Goal: Navigation & Orientation: Find specific page/section

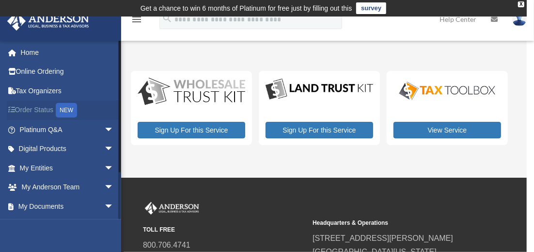
click at [33, 107] on link "Order Status NEW" at bounding box center [68, 110] width 122 height 20
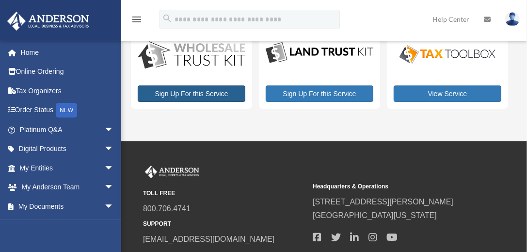
scroll to position [37, 0]
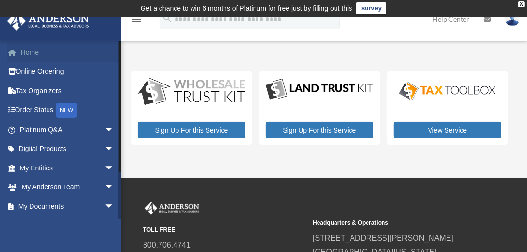
click at [28, 53] on link "Home" at bounding box center [68, 52] width 122 height 19
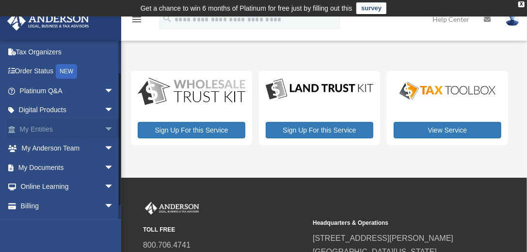
scroll to position [56, 0]
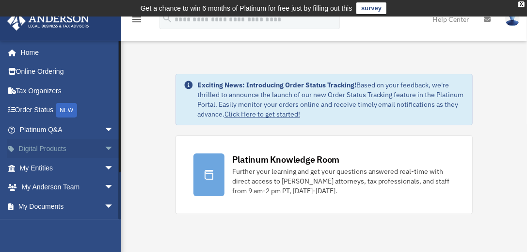
scroll to position [56, 0]
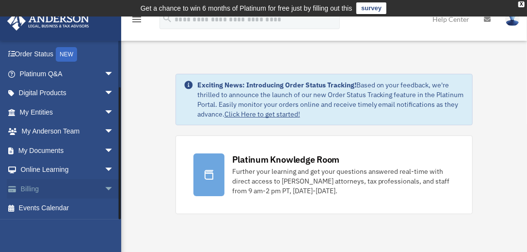
click at [32, 185] on link "Billing arrow_drop_down" at bounding box center [68, 188] width 122 height 19
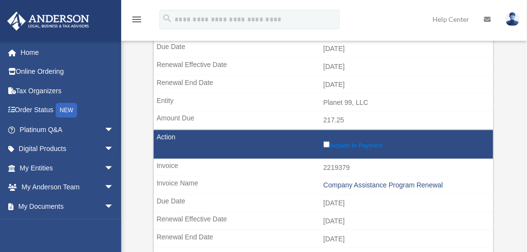
scroll to position [205, 0]
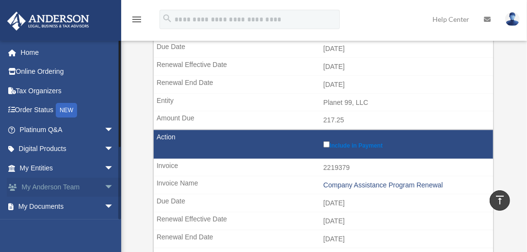
click at [104, 186] on span "arrow_drop_down" at bounding box center [113, 187] width 19 height 20
click at [78, 202] on link "My Anderson Team" at bounding box center [71, 205] width 115 height 19
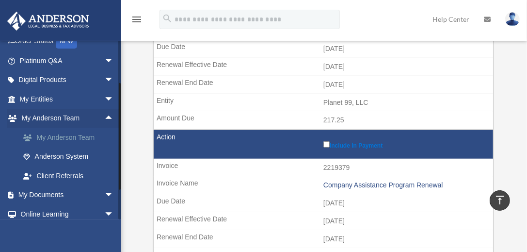
scroll to position [110, 0]
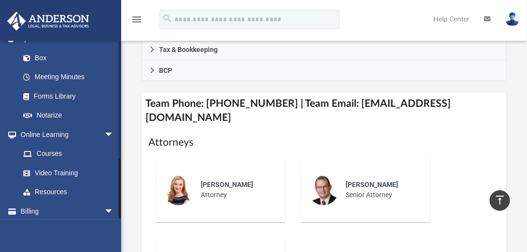
scroll to position [362, 0]
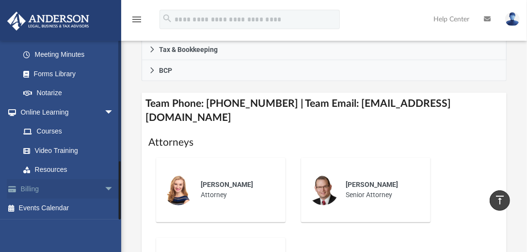
click at [104, 188] on span "arrow_drop_down" at bounding box center [113, 189] width 19 height 20
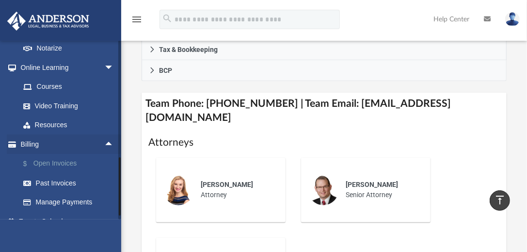
click at [60, 159] on link "$ Open Invoices" at bounding box center [71, 164] width 115 height 20
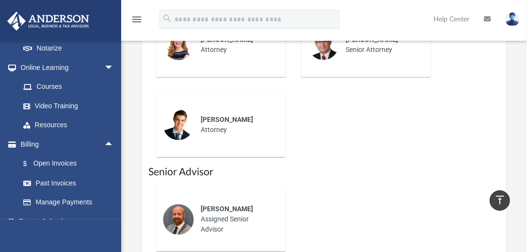
scroll to position [457, 0]
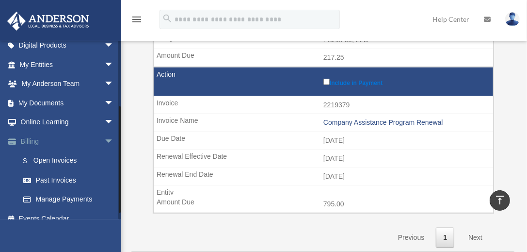
scroll to position [113, 0]
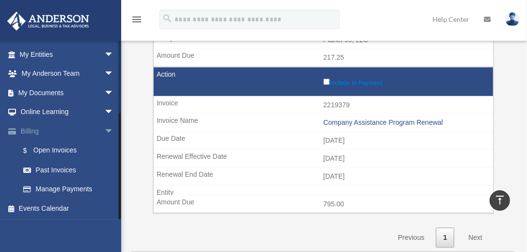
click at [104, 129] on span "arrow_drop_down" at bounding box center [113, 131] width 19 height 20
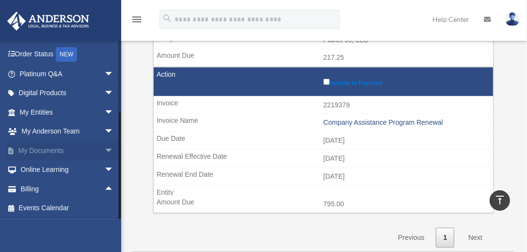
click at [55, 152] on link "My Documents arrow_drop_down" at bounding box center [68, 150] width 122 height 19
click at [56, 152] on link "My Documents arrow_drop_down" at bounding box center [68, 150] width 122 height 19
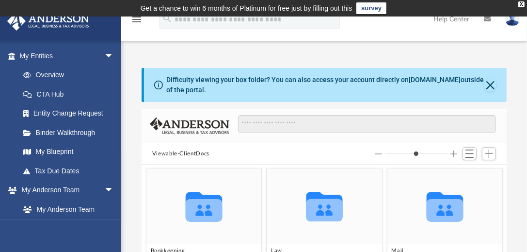
scroll to position [114, 0]
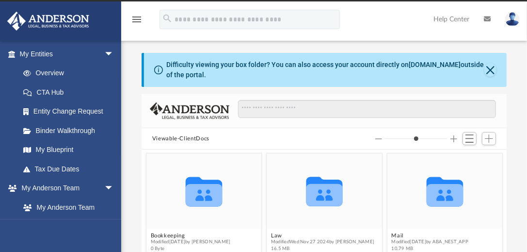
type input "*"
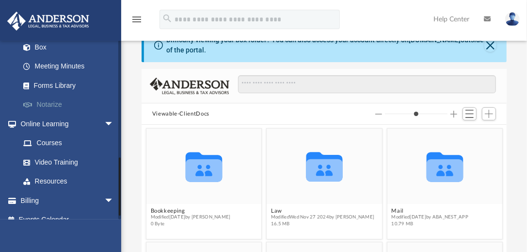
scroll to position [351, 0]
click at [104, 198] on span "arrow_drop_down" at bounding box center [113, 200] width 19 height 20
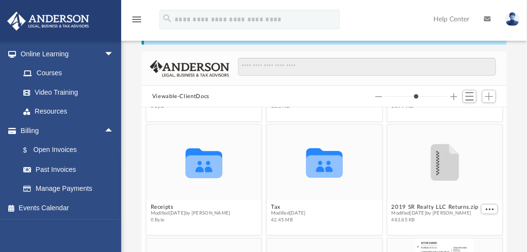
scroll to position [0, 0]
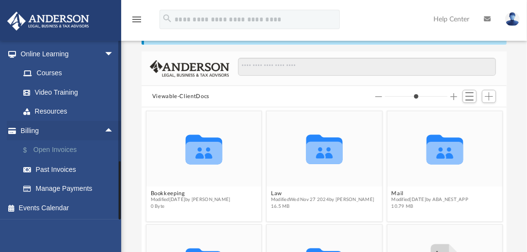
click at [53, 144] on link "$ Open Invoices" at bounding box center [71, 150] width 115 height 20
click at [50, 153] on link "$ Open Invoices" at bounding box center [71, 150] width 115 height 20
click at [50, 151] on link "$ Open Invoices" at bounding box center [71, 150] width 115 height 20
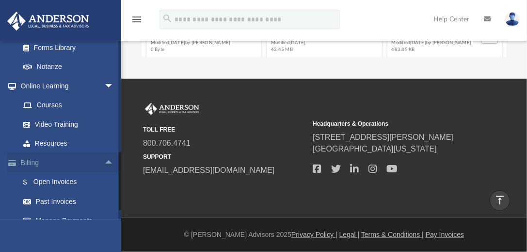
scroll to position [420, 0]
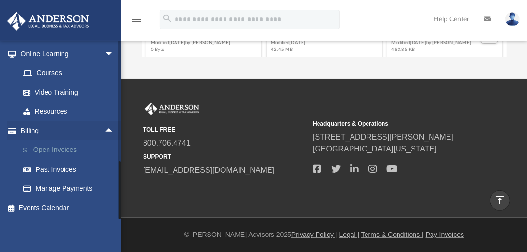
click at [56, 148] on link "$ Open Invoices" at bounding box center [71, 150] width 115 height 20
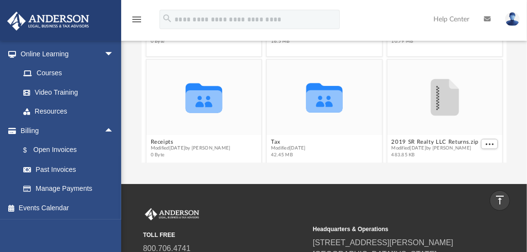
scroll to position [222, 0]
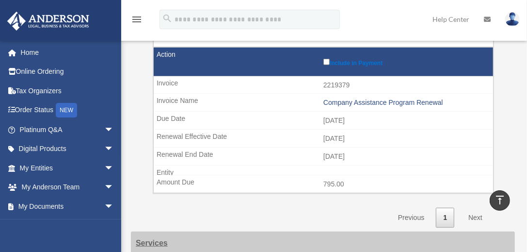
scroll to position [281, 0]
